Goal: Navigation & Orientation: Find specific page/section

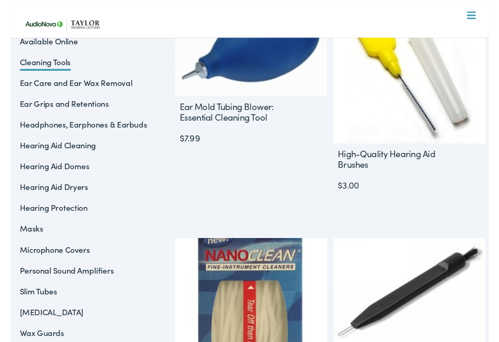
scroll to position [259, 0]
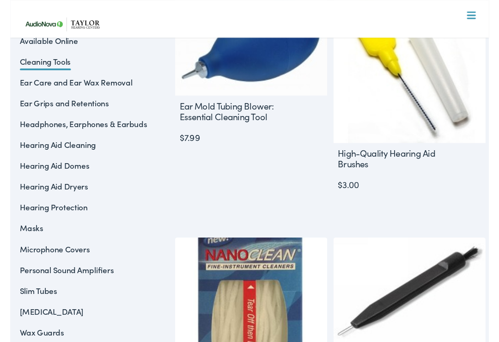
click at [422, 213] on link "Read more" at bounding box center [416, 217] width 140 height 23
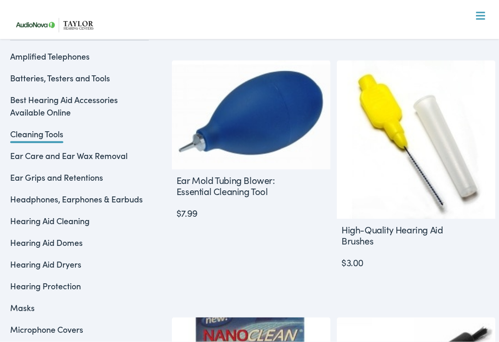
scroll to position [183, 0]
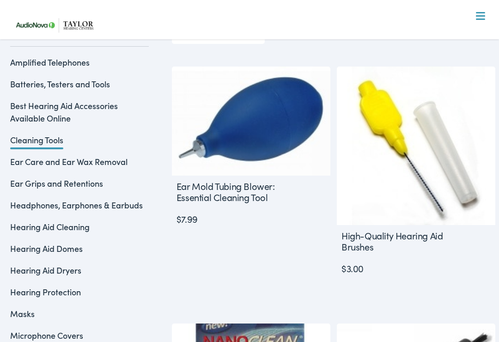
click at [19, 225] on link "Hearing Aid Cleaning" at bounding box center [49, 227] width 79 height 12
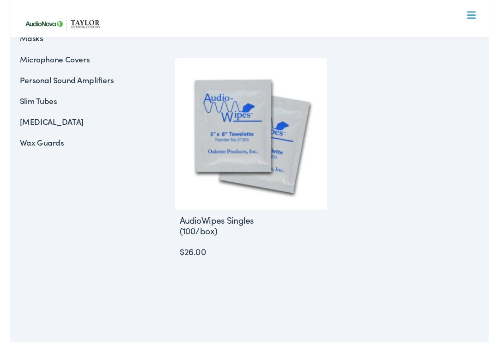
scroll to position [457, 0]
click at [22, 143] on link "Wax Guards" at bounding box center [33, 148] width 46 height 12
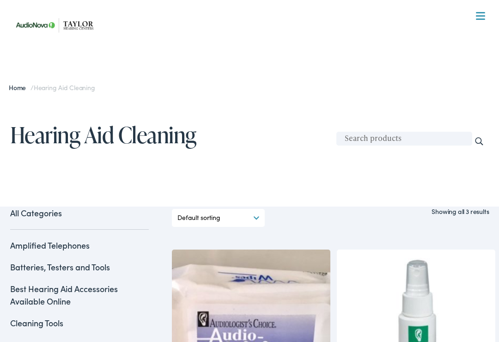
scroll to position [472, 0]
